Goal: Task Accomplishment & Management: Manage account settings

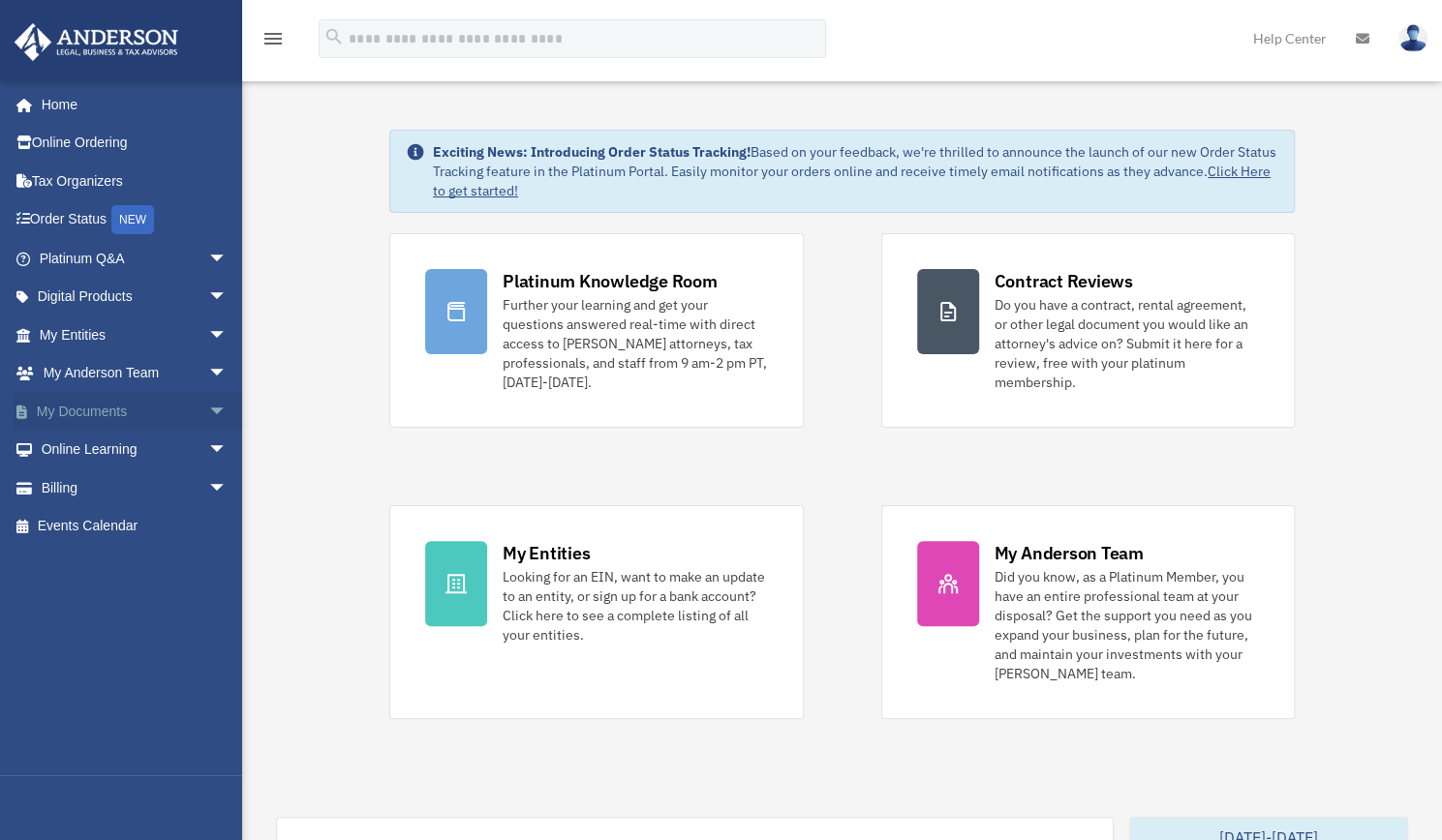
click at [209, 409] on span "arrow_drop_down" at bounding box center [227, 412] width 38 height 39
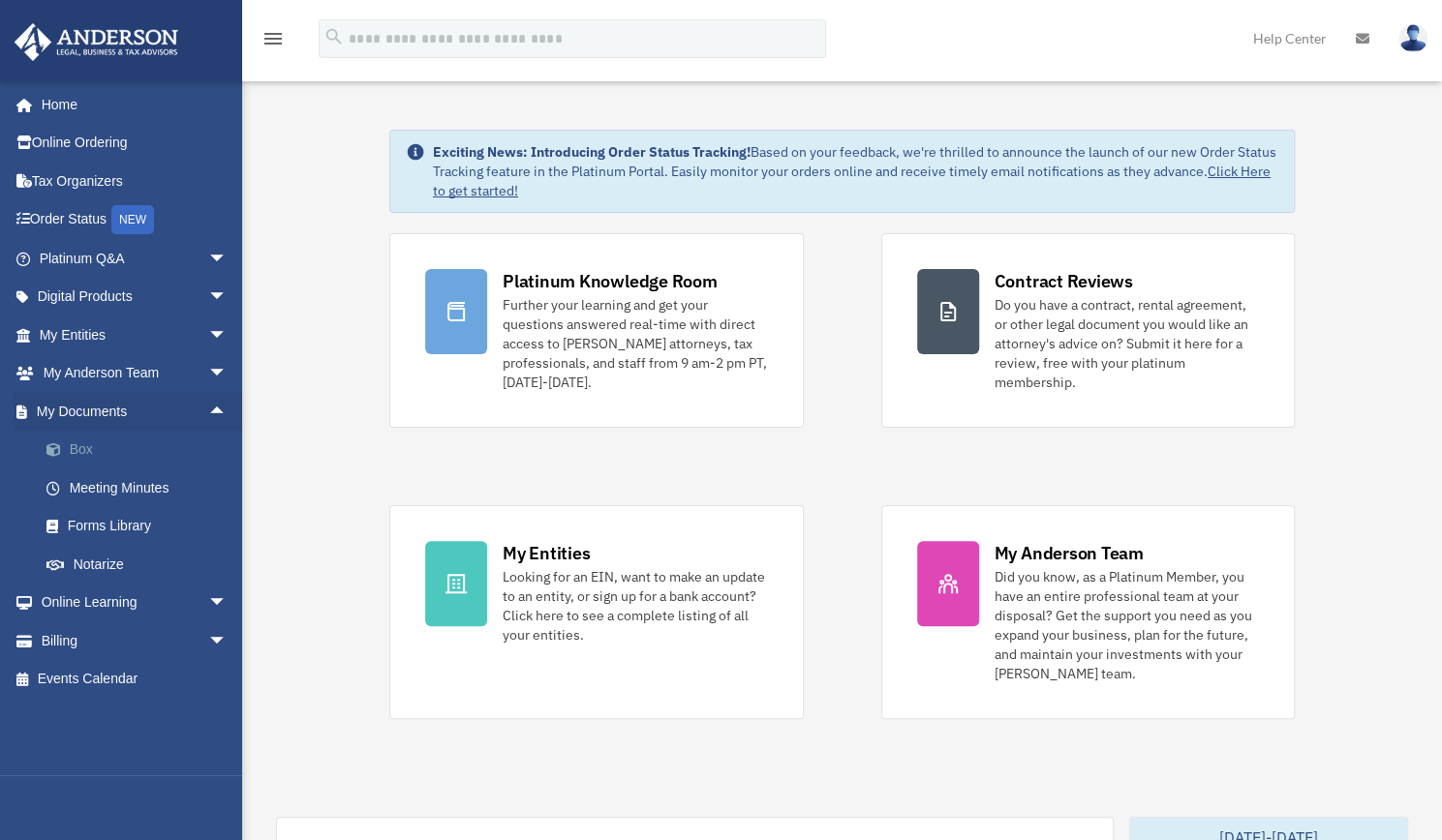
click at [96, 450] on link "Box" at bounding box center [142, 450] width 229 height 38
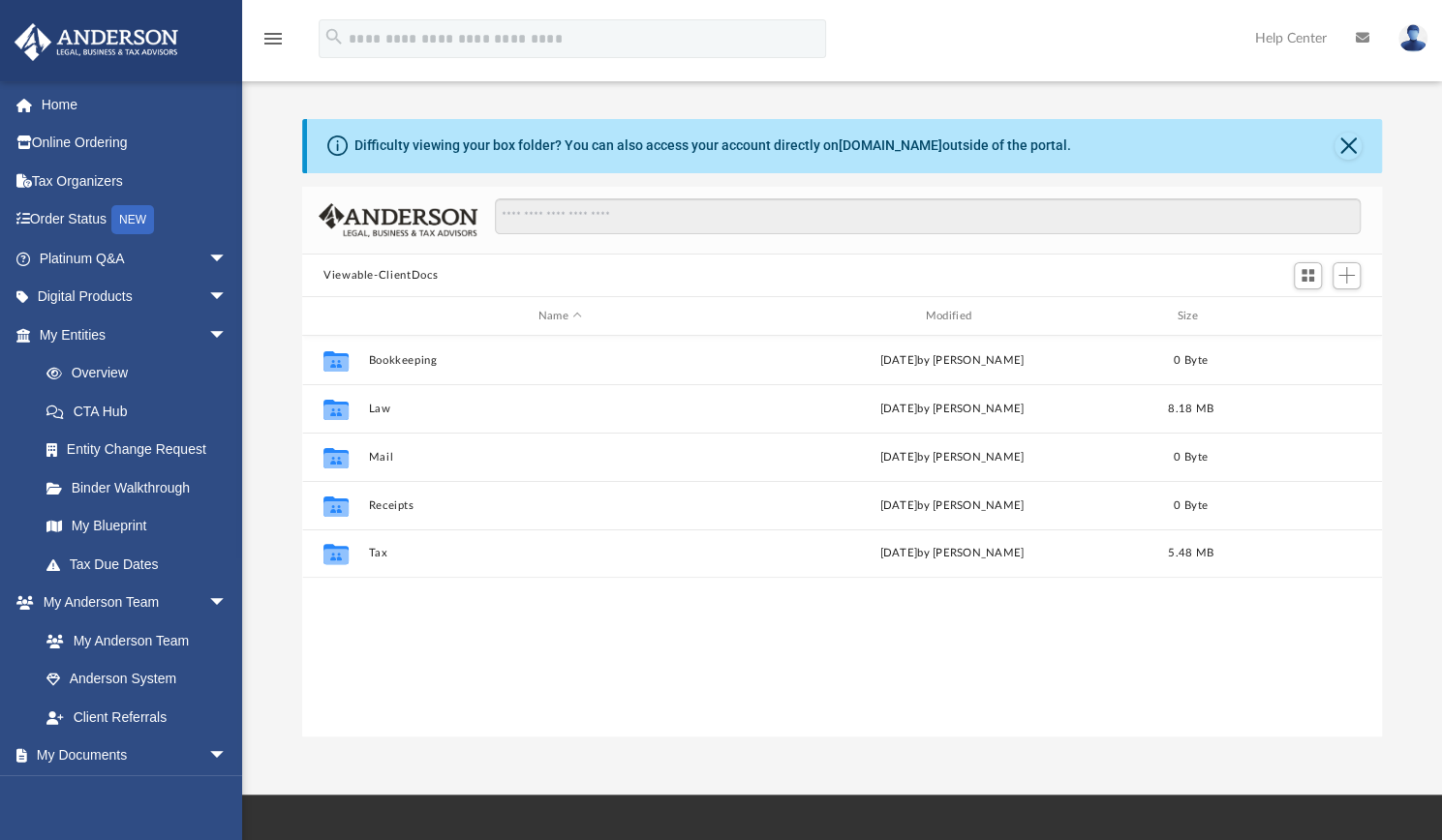
scroll to position [425, 1064]
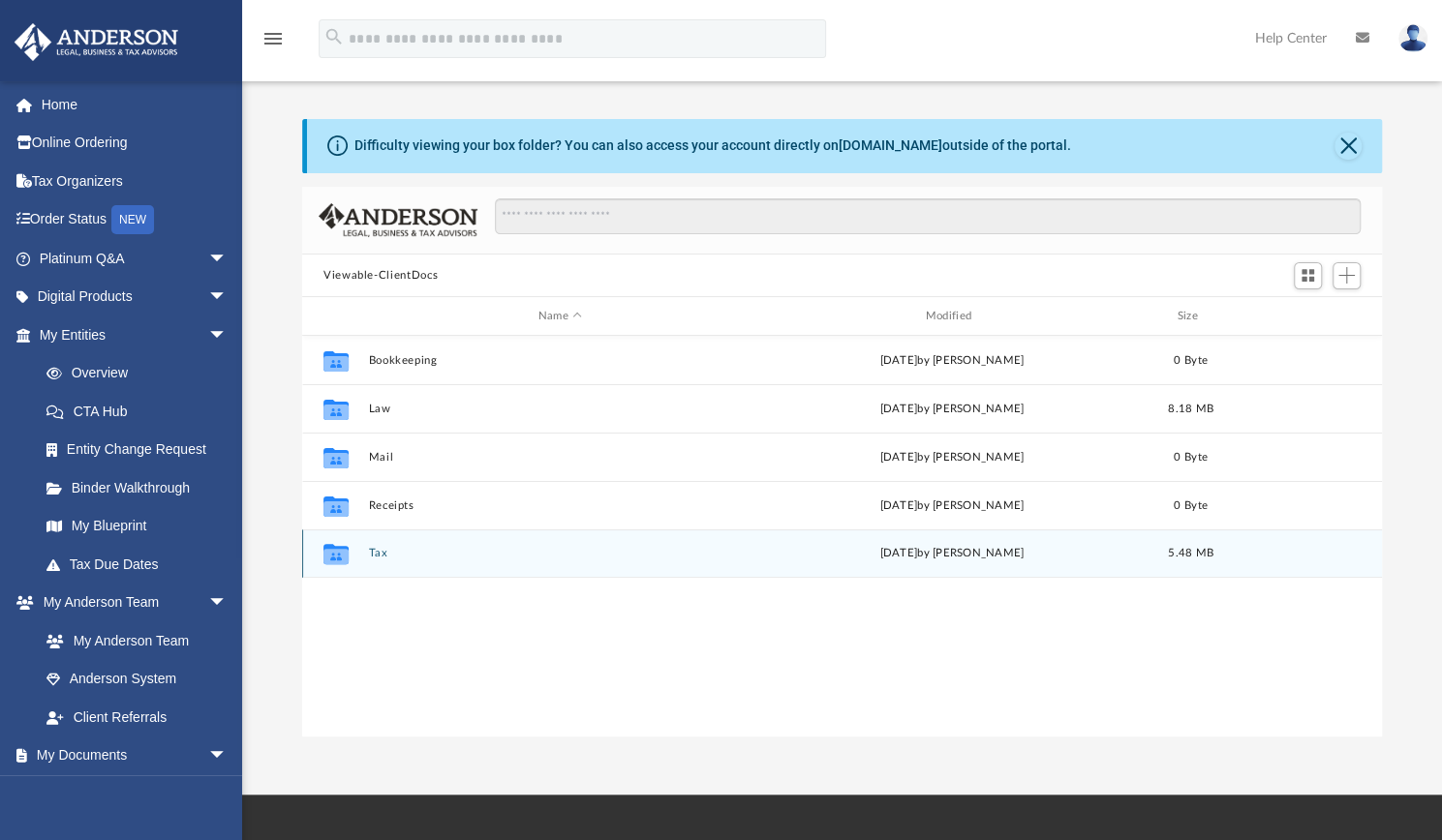
click at [639, 548] on button "Tax" at bounding box center [560, 553] width 384 height 13
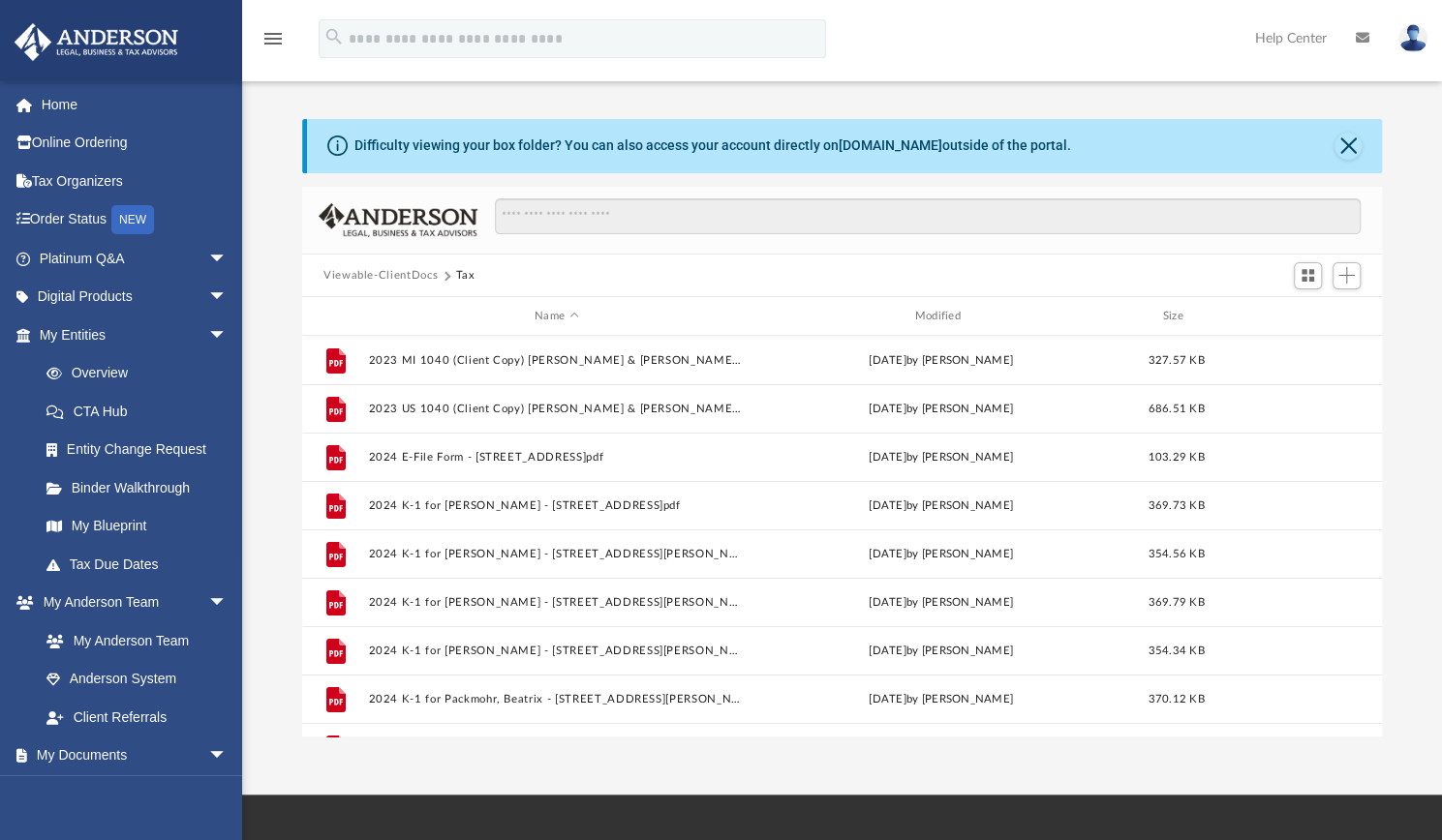
click at [402, 274] on button "Viewable-ClientDocs" at bounding box center [381, 276] width 114 height 18
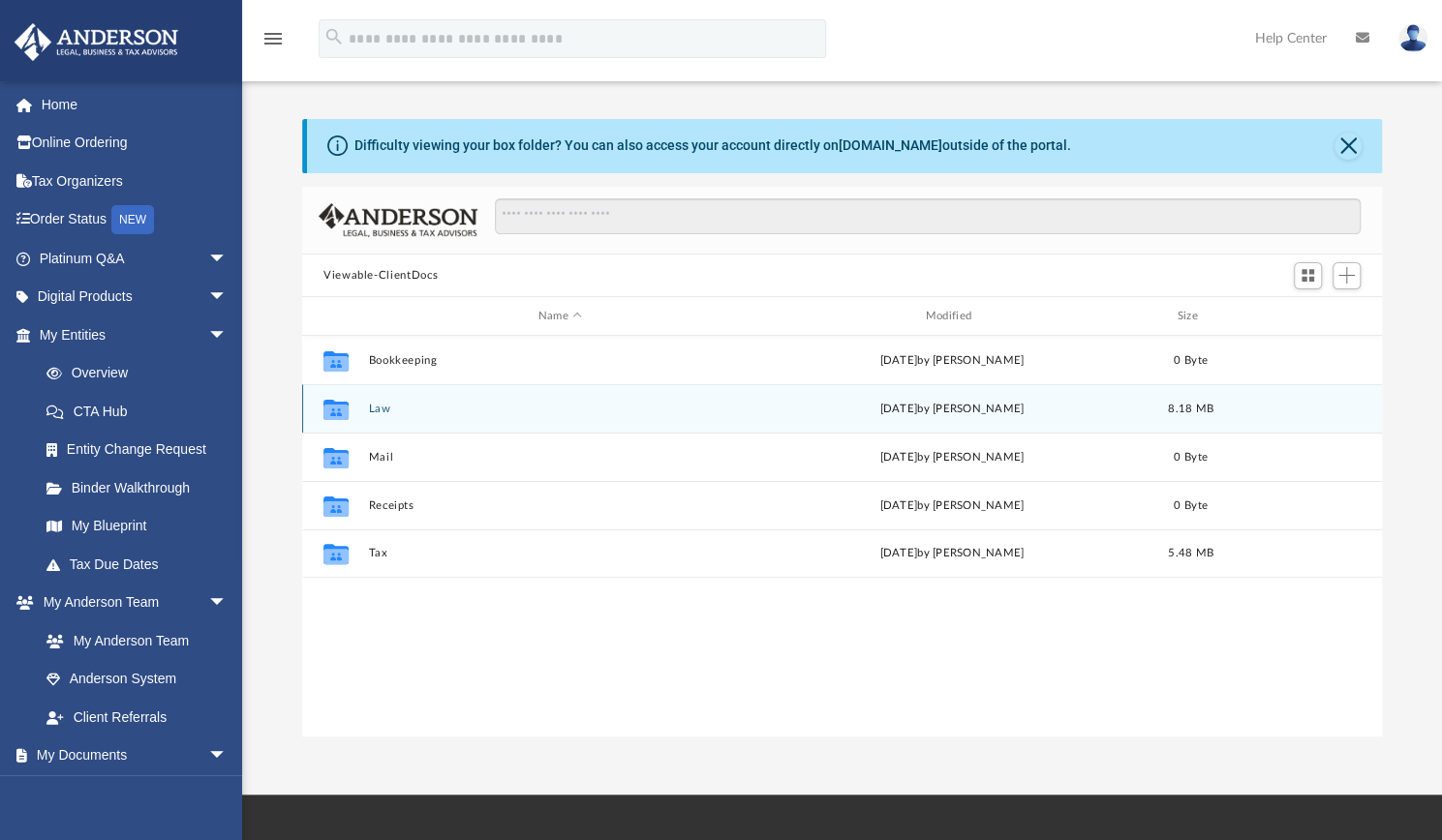
click at [420, 415] on div "Collaborated Folder Law yesterday by Shaquina Williams 8.18 MB" at bounding box center [841, 408] width 1079 height 48
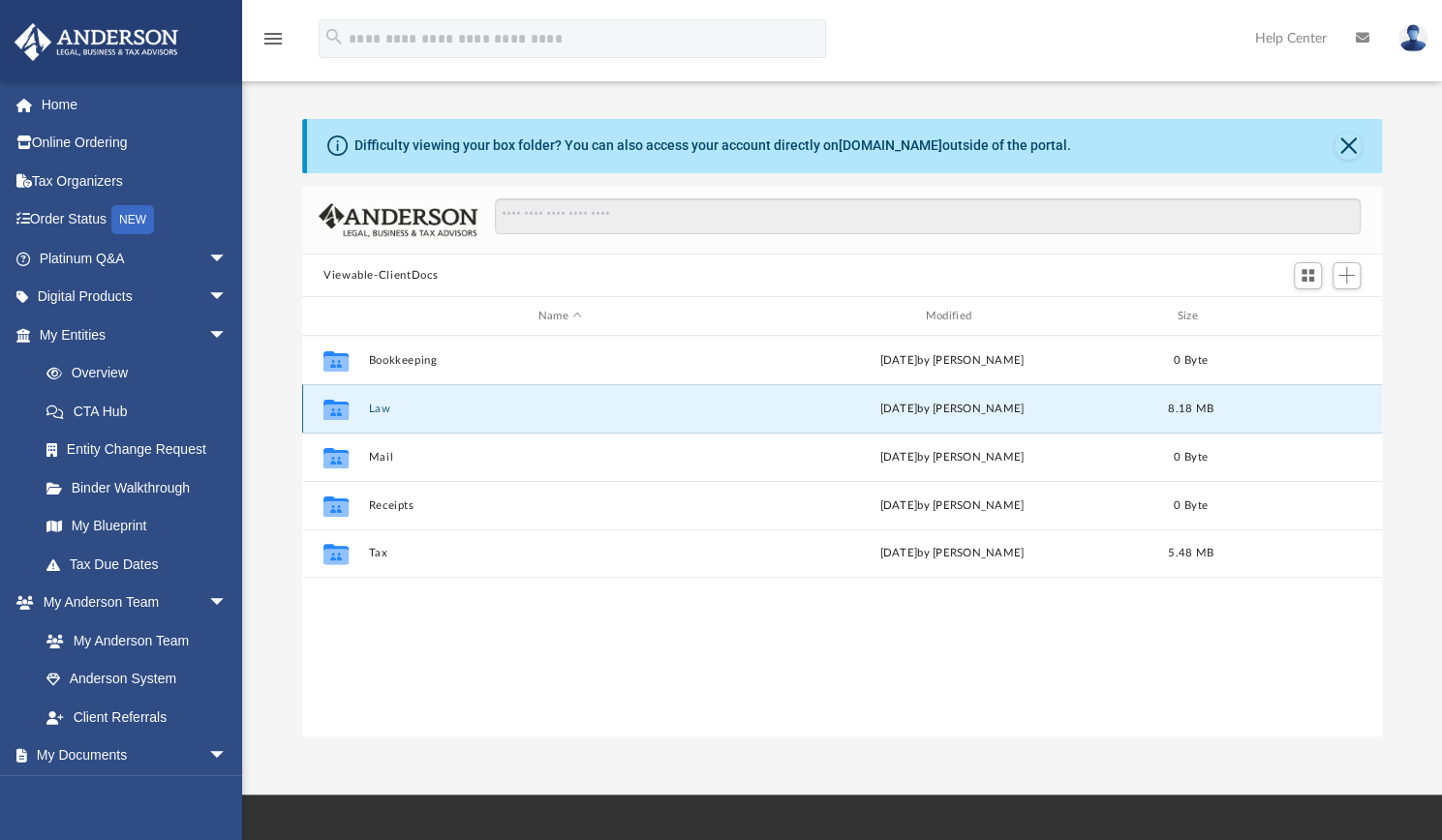
click at [502, 411] on button "Law" at bounding box center [560, 408] width 384 height 13
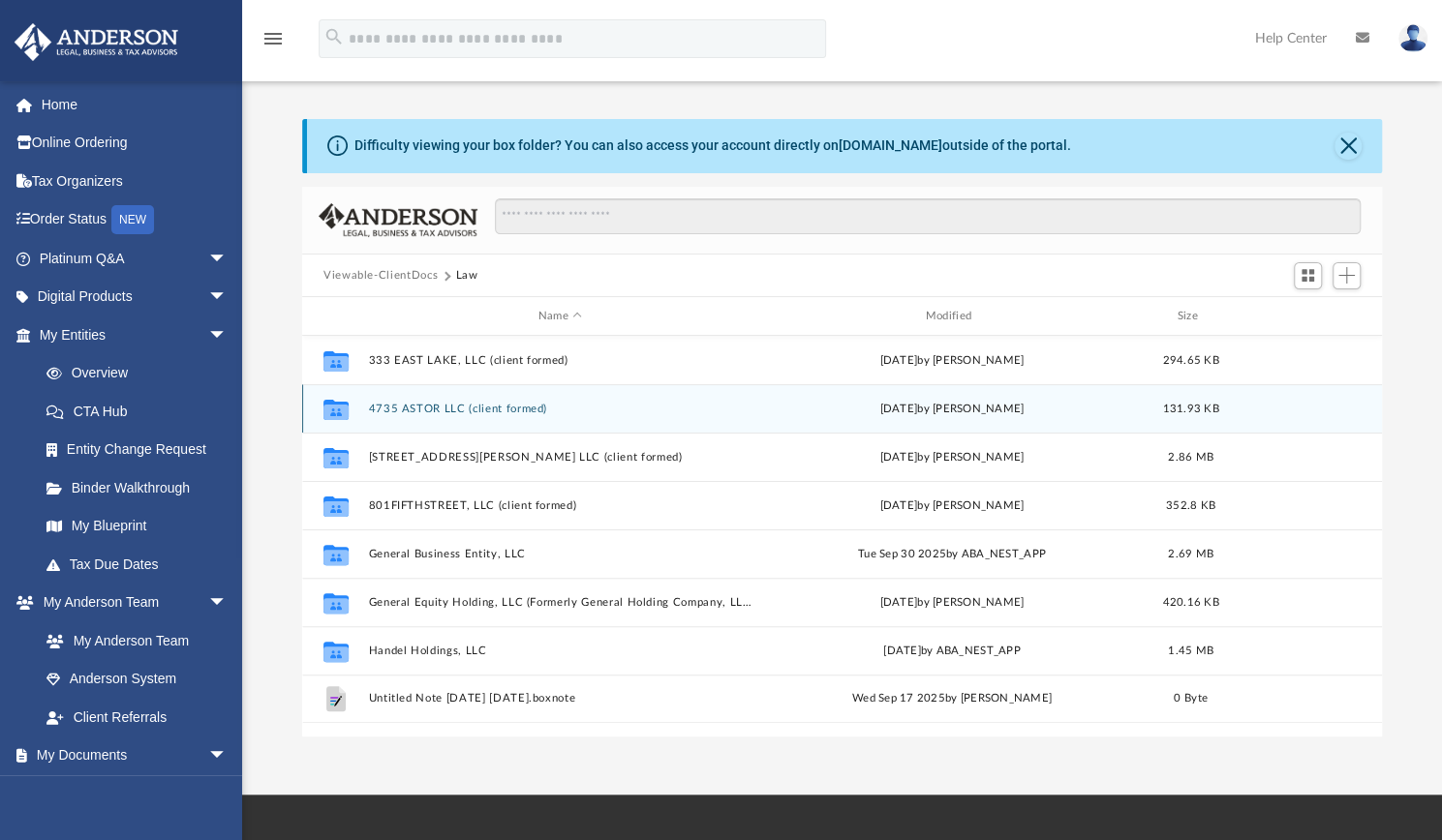
click at [502, 411] on button "4735 ASTOR LLC (client formed)" at bounding box center [560, 408] width 384 height 13
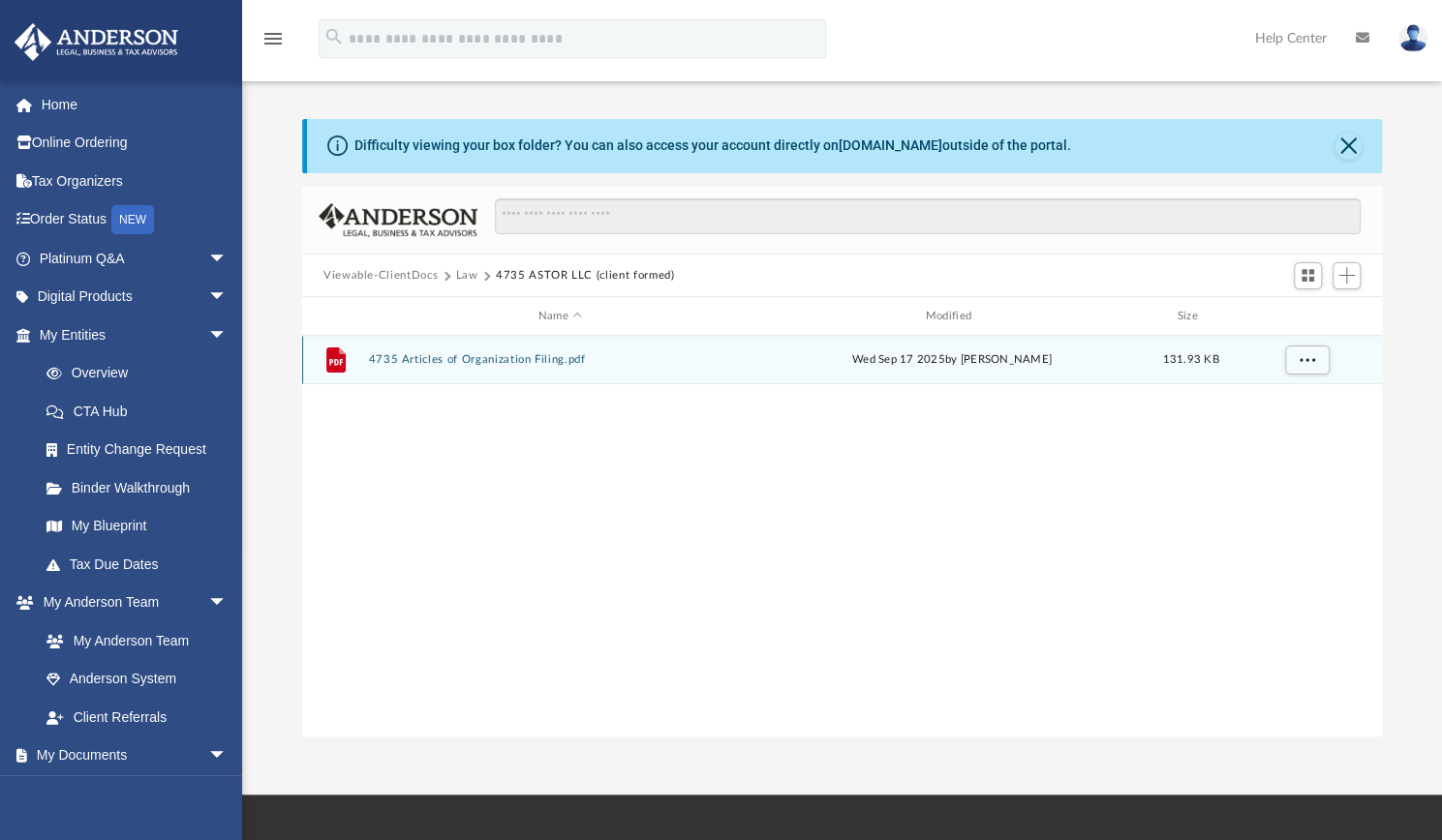
click at [486, 364] on button "4735 Articles of Organization Filing.pdf" at bounding box center [560, 359] width 384 height 13
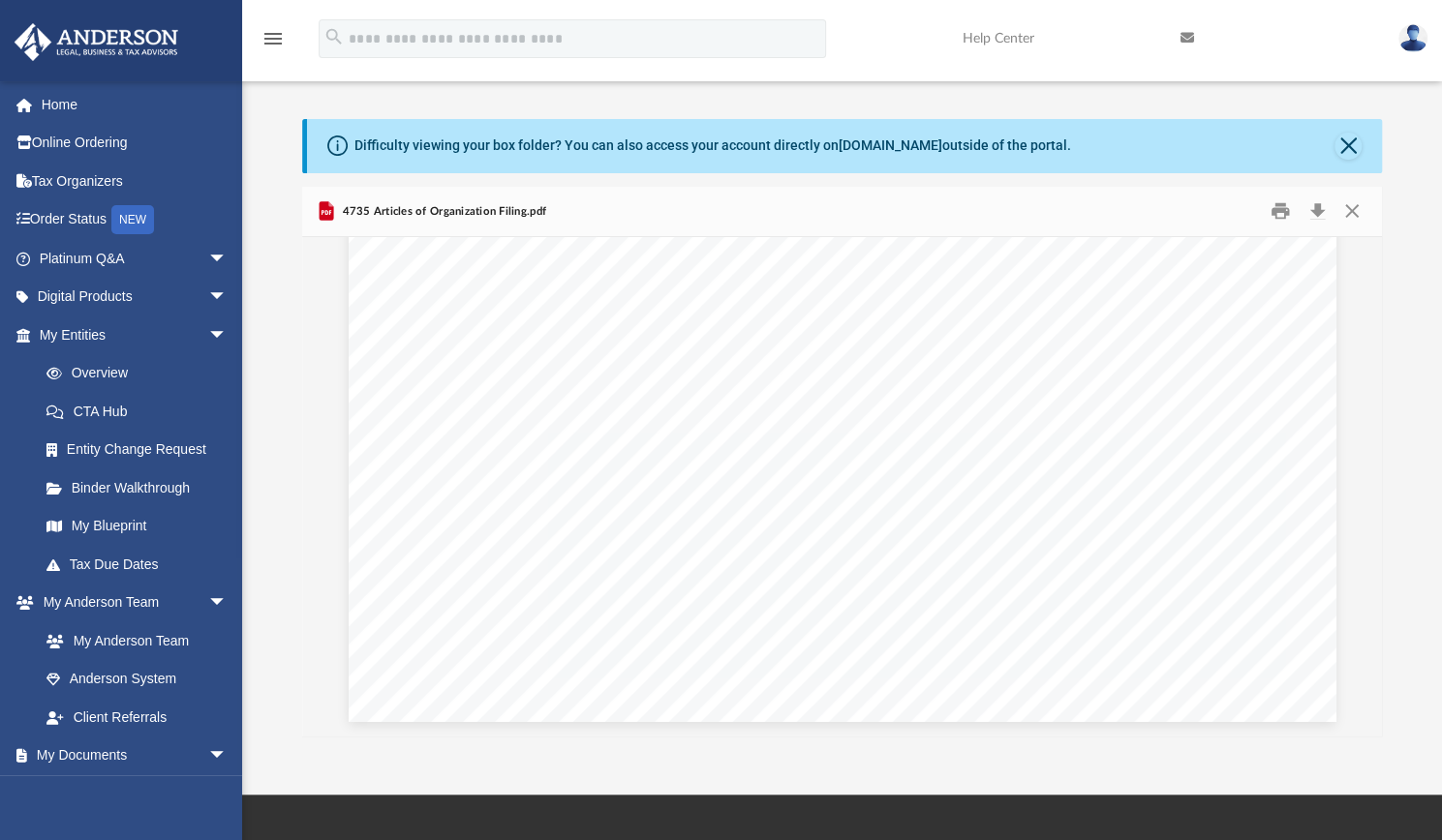
scroll to position [0, 0]
click at [1349, 210] on button "Close" at bounding box center [1351, 211] width 34 height 30
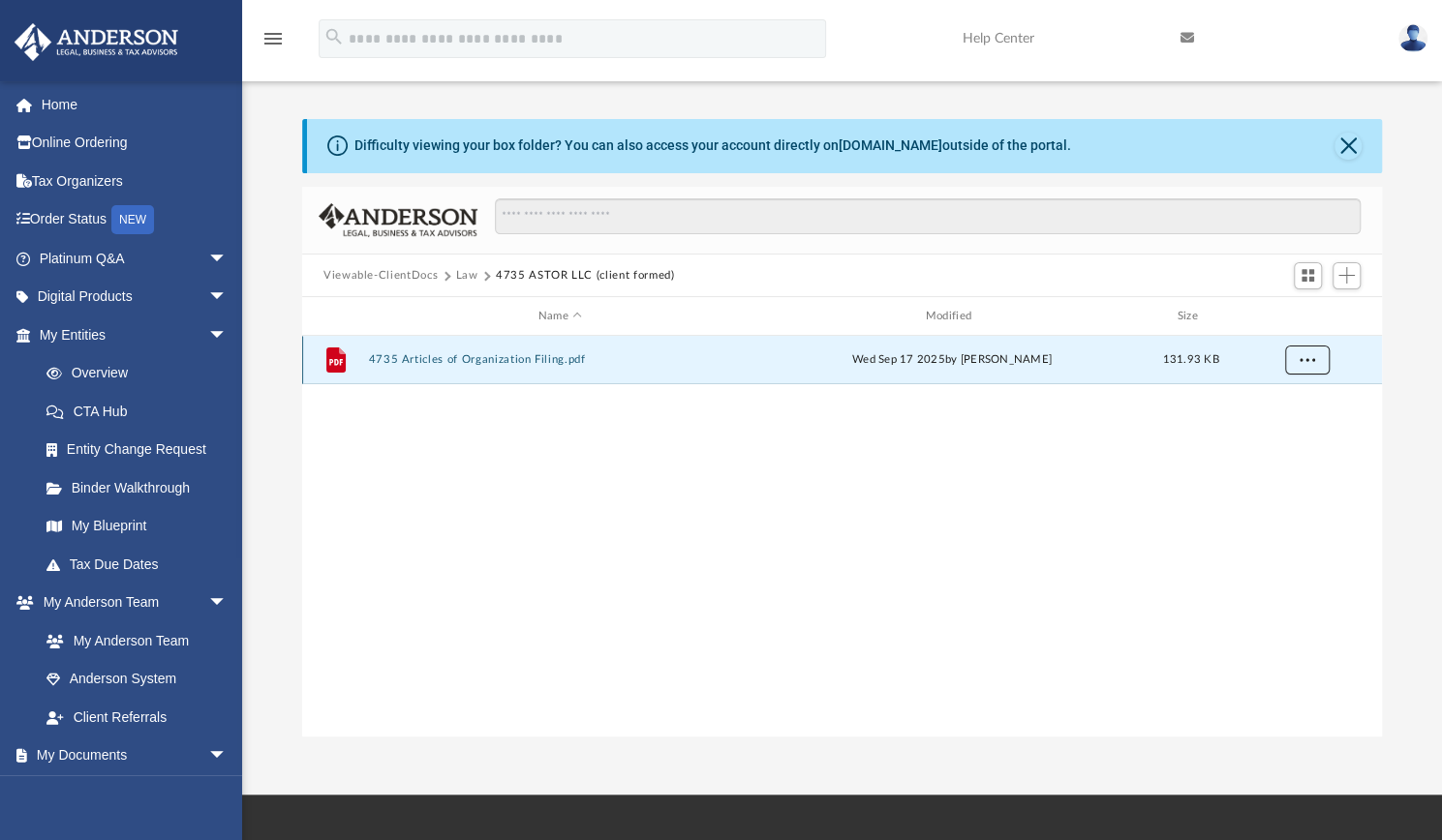
click at [1303, 356] on span "More options" at bounding box center [1307, 359] width 16 height 11
click at [346, 270] on button "Viewable-ClientDocs" at bounding box center [381, 276] width 114 height 18
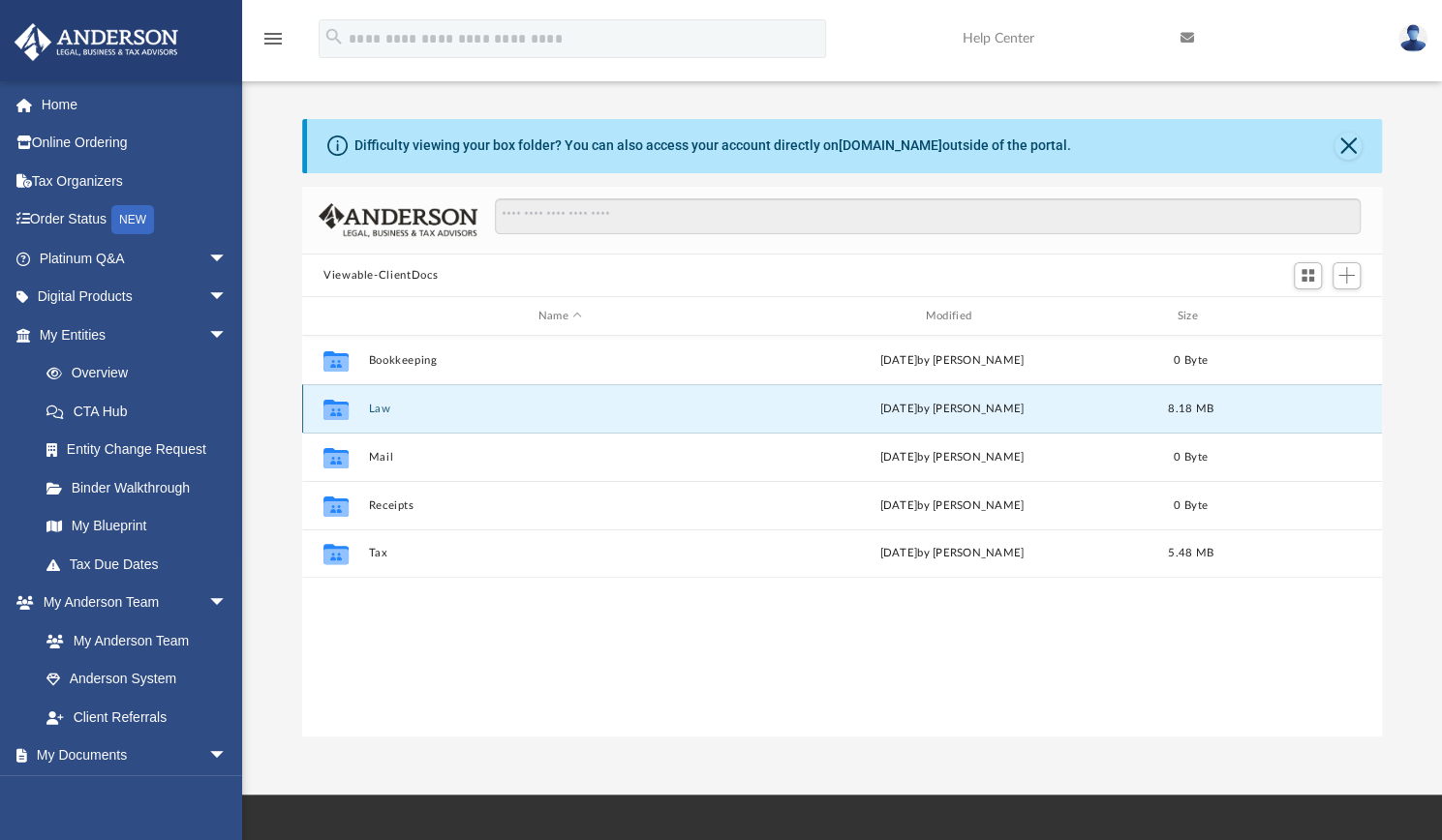
click at [641, 414] on button "Law" at bounding box center [560, 408] width 384 height 13
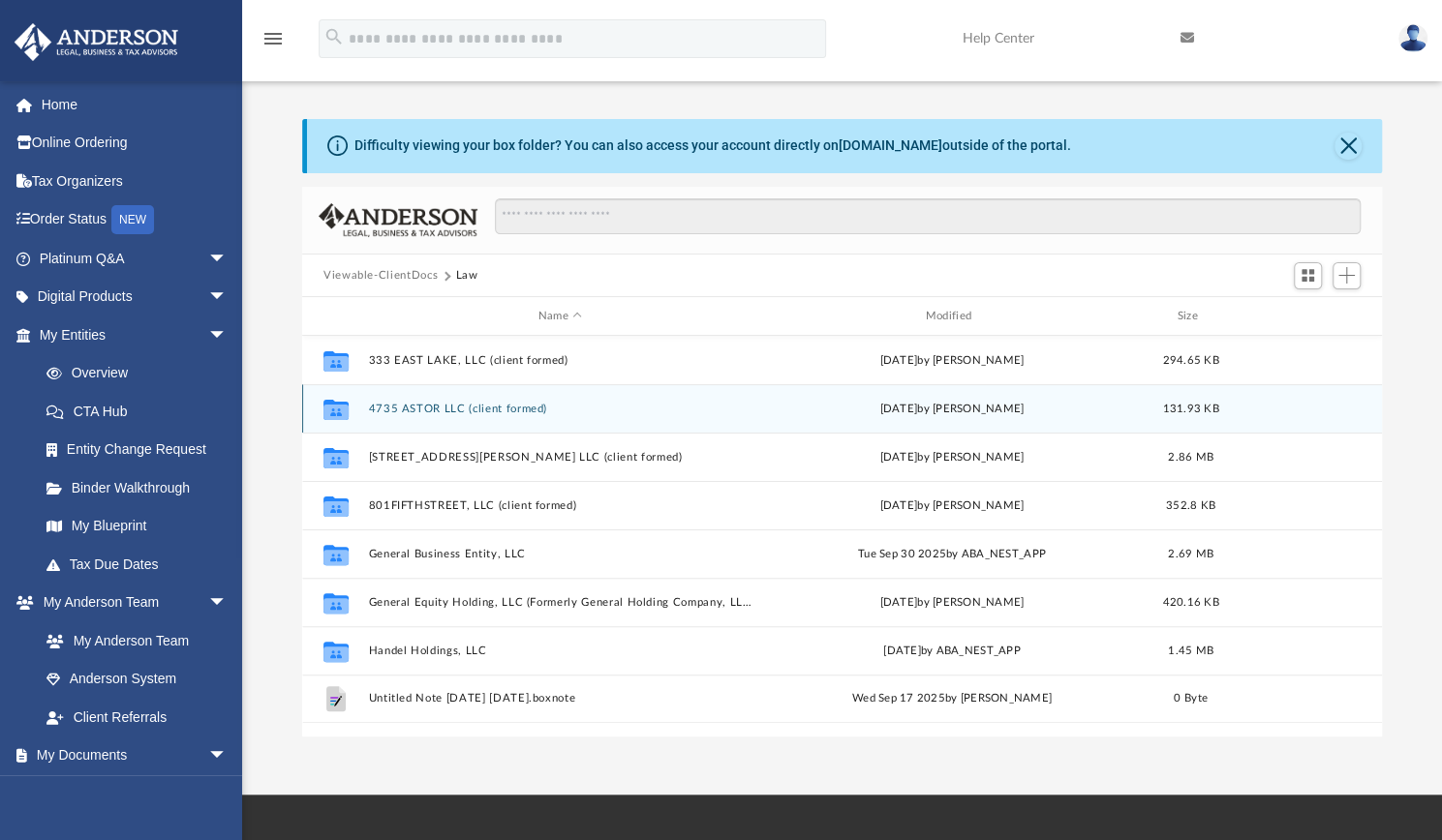
click at [305, 405] on div "Collaborated Folder 4735 ASTOR LLC (client formed) yesterday by Shaquina Willia…" at bounding box center [841, 408] width 1079 height 48
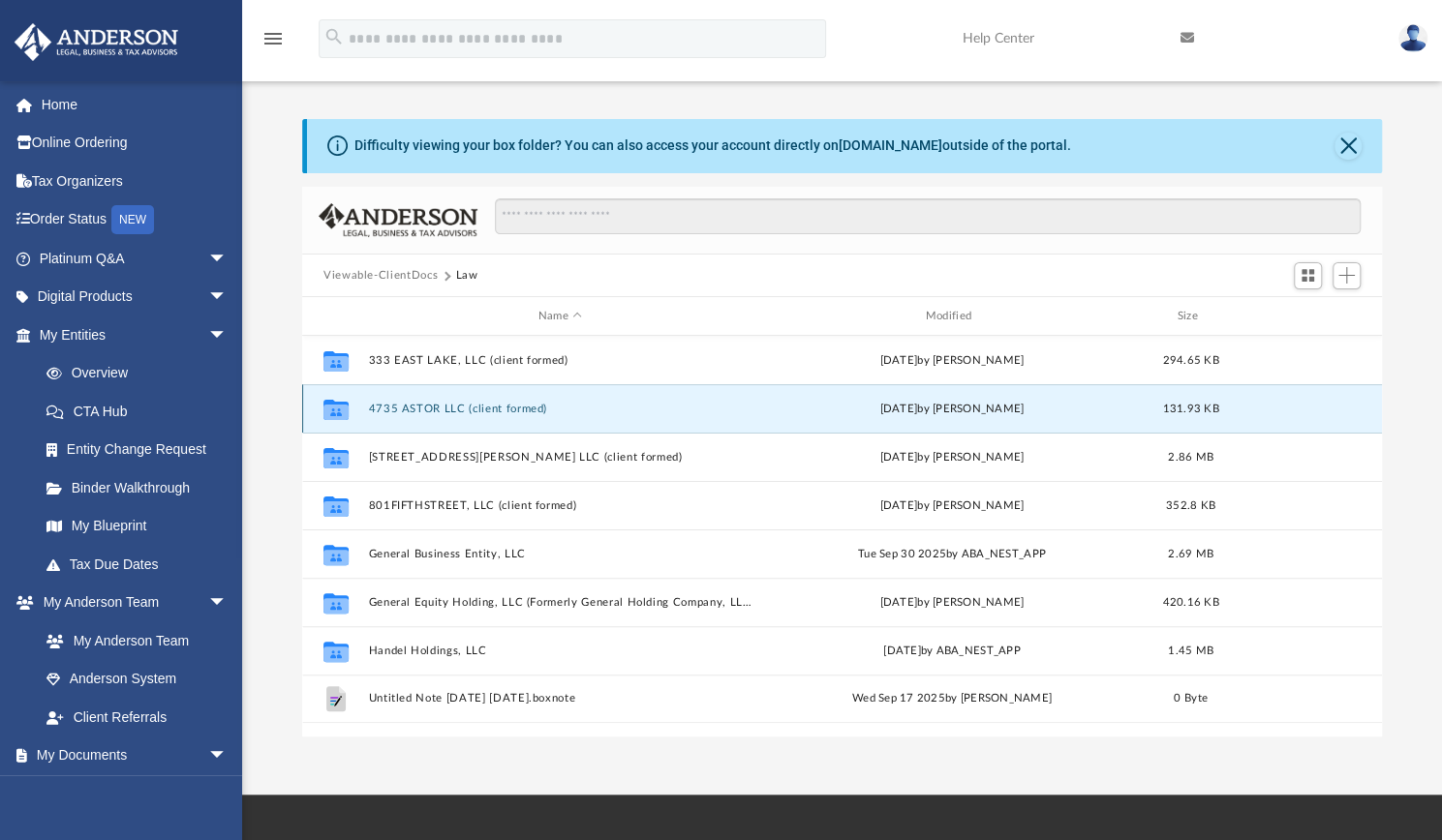
click at [664, 425] on div "Collaborated Folder 4735 ASTOR LLC (client formed) yesterday by Shaquina Willia…" at bounding box center [841, 408] width 1079 height 48
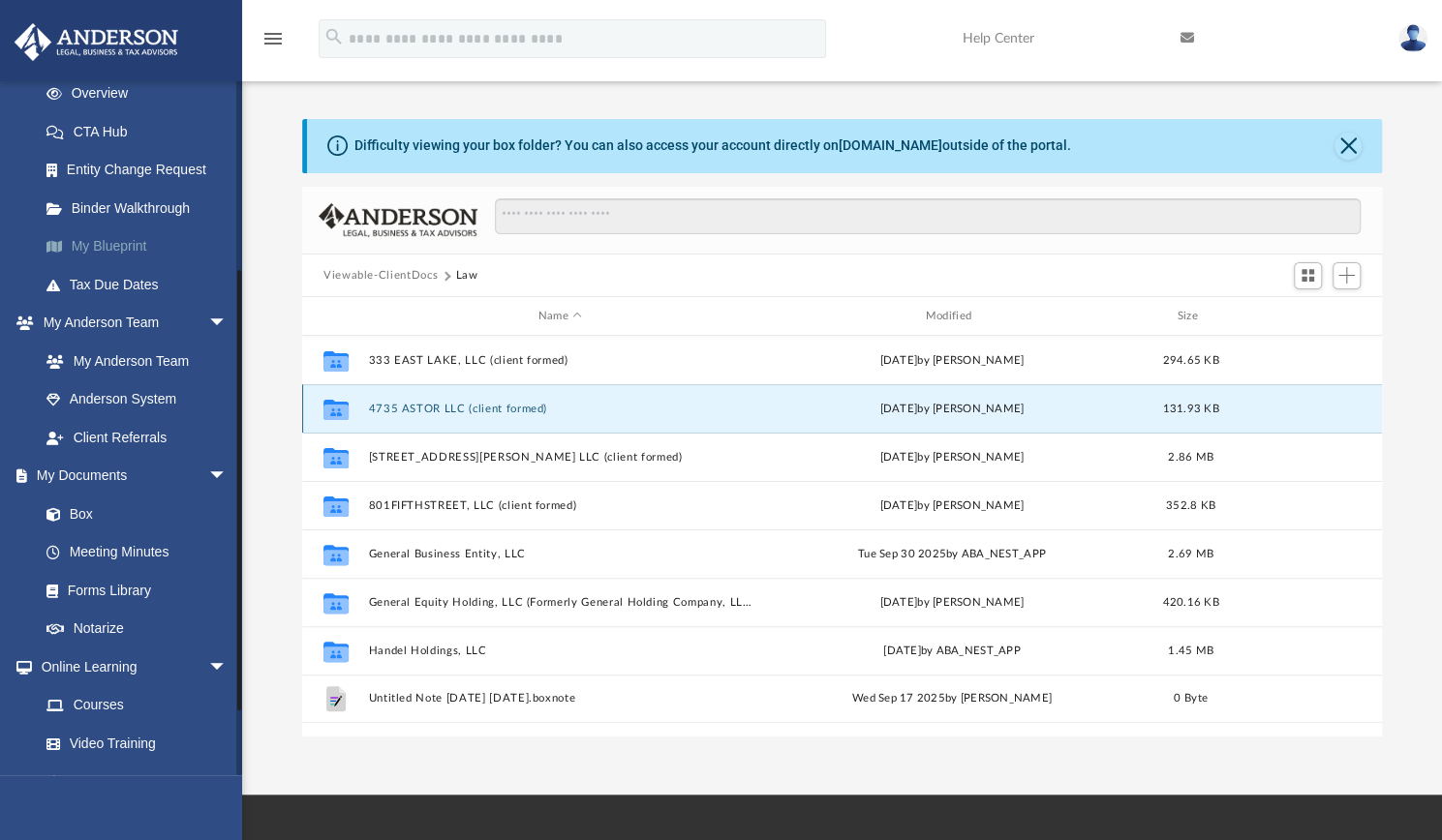
scroll to position [287, 0]
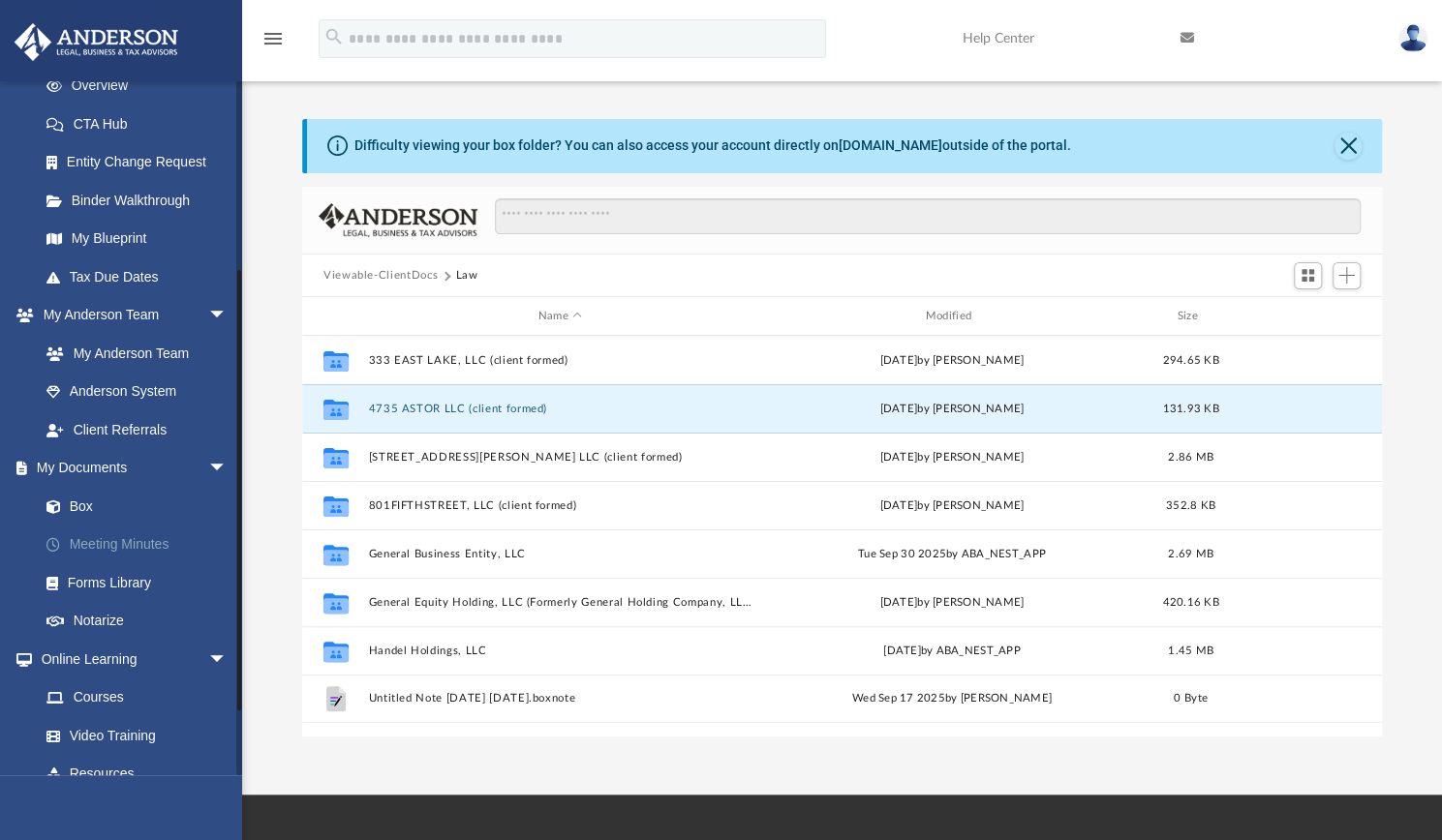
click at [144, 547] on link "Meeting Minutes" at bounding box center [142, 544] width 229 height 38
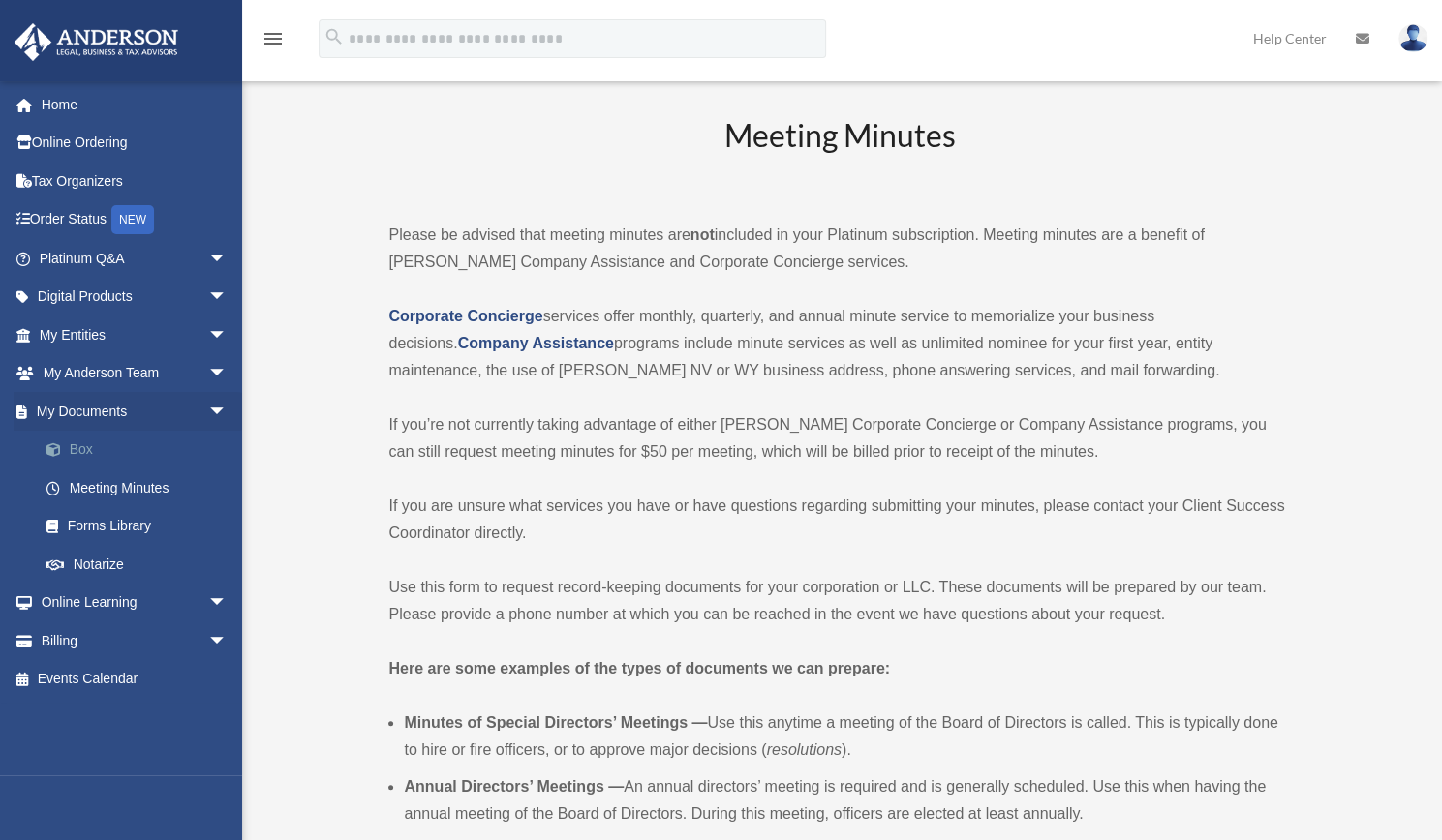
click at [112, 439] on link "Box" at bounding box center [142, 450] width 229 height 38
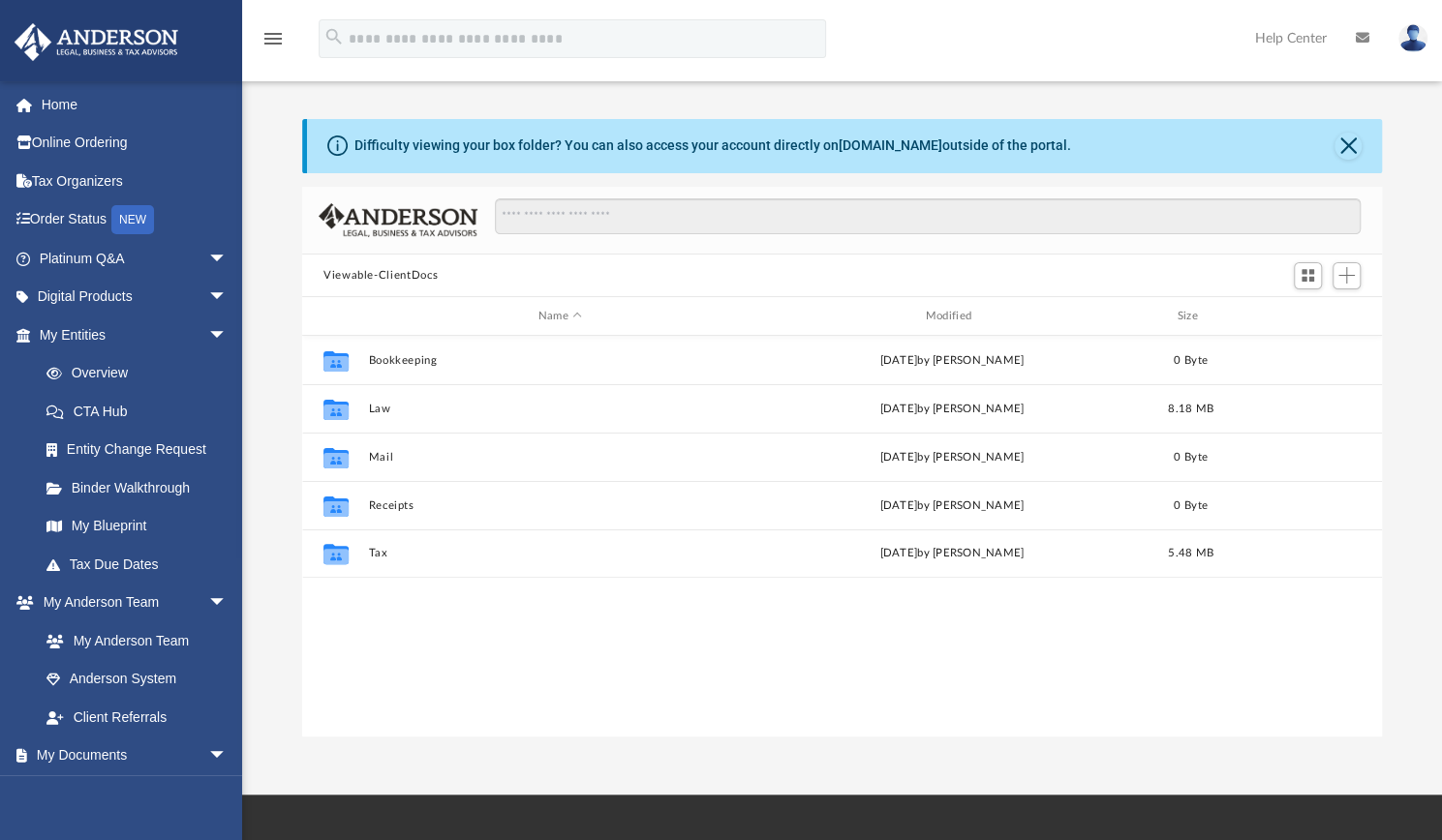
scroll to position [425, 1064]
click at [1309, 276] on span "Switch to Grid View" at bounding box center [1307, 275] width 17 height 17
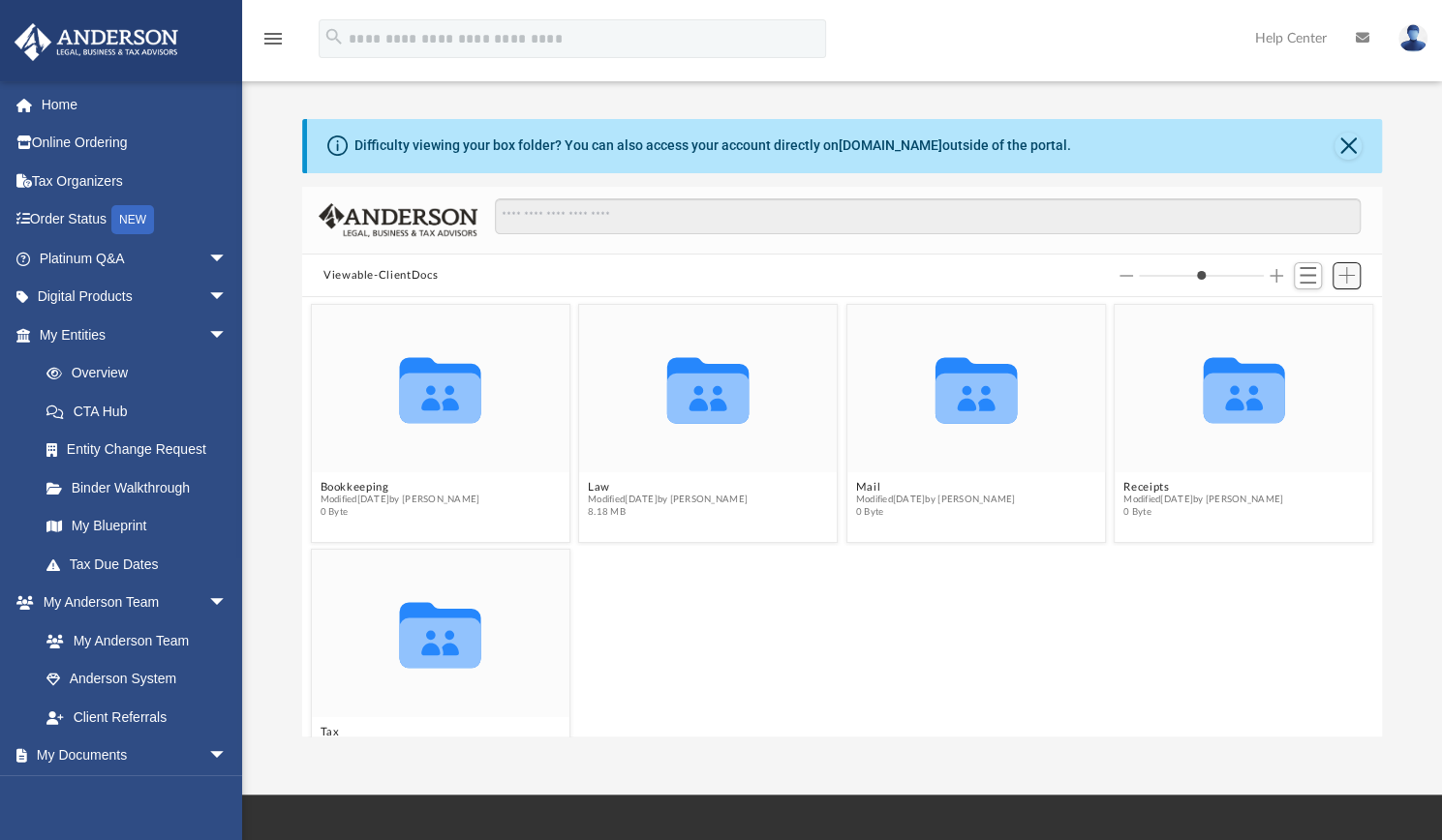
click at [1348, 275] on span "Add" at bounding box center [1346, 275] width 17 height 17
click at [1303, 354] on li "New Folder" at bounding box center [1318, 344] width 62 height 21
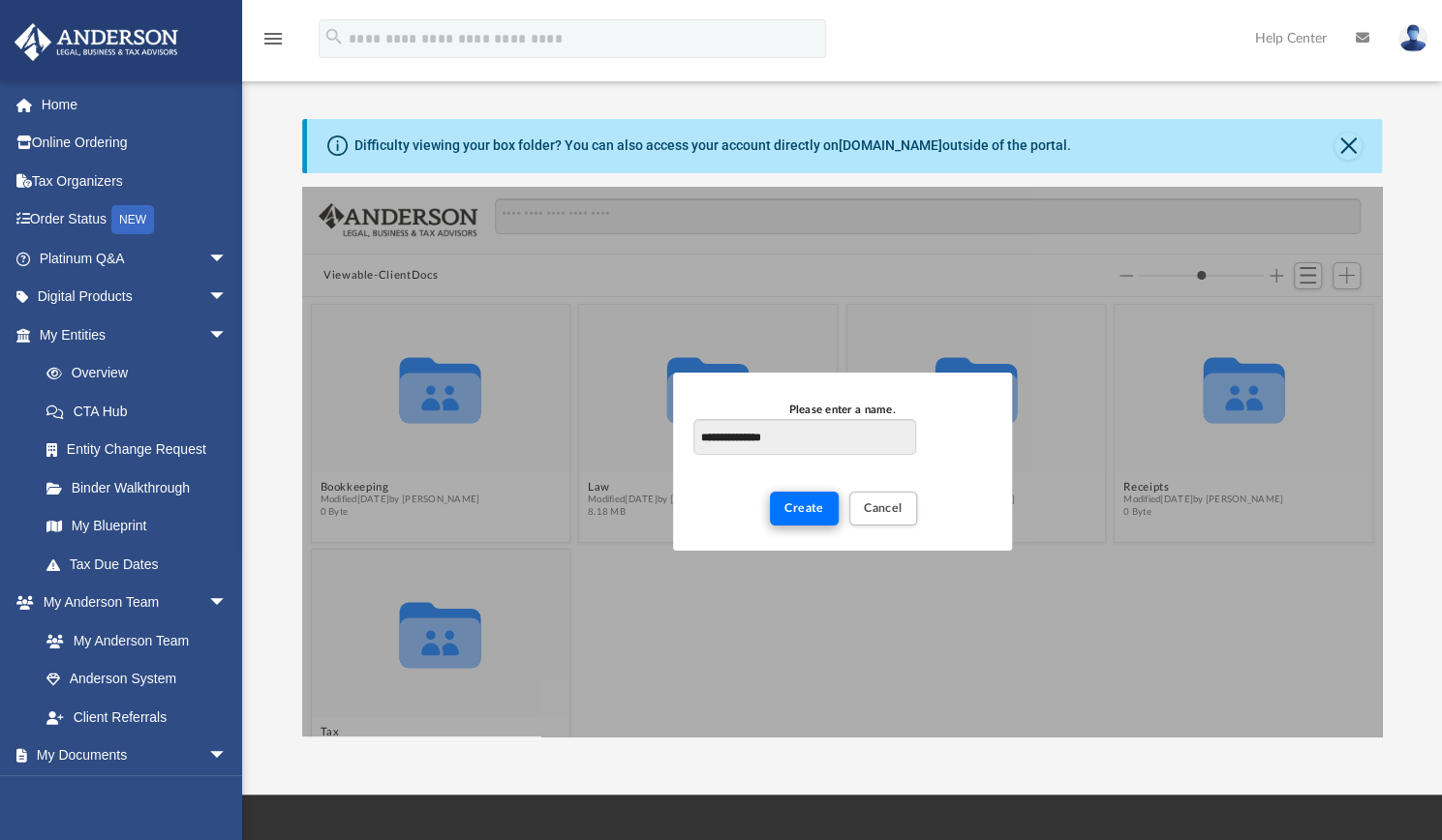
type input "**********"
click at [802, 515] on button "Create" at bounding box center [805, 509] width 69 height 33
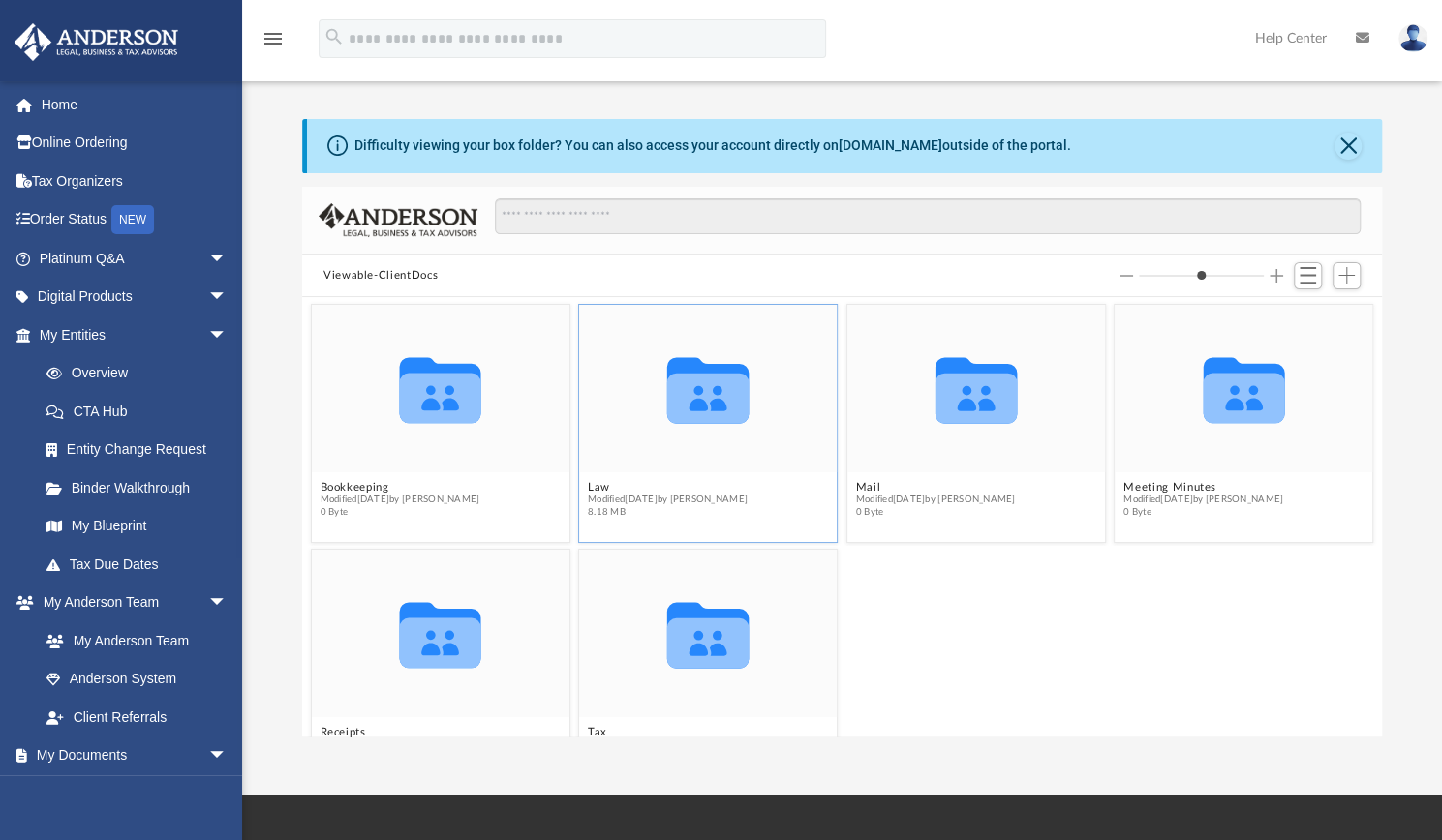
click at [741, 494] on span "Modified yesterday by Shaquina Williams" at bounding box center [667, 500] width 159 height 13
